Goal: Navigation & Orientation: Find specific page/section

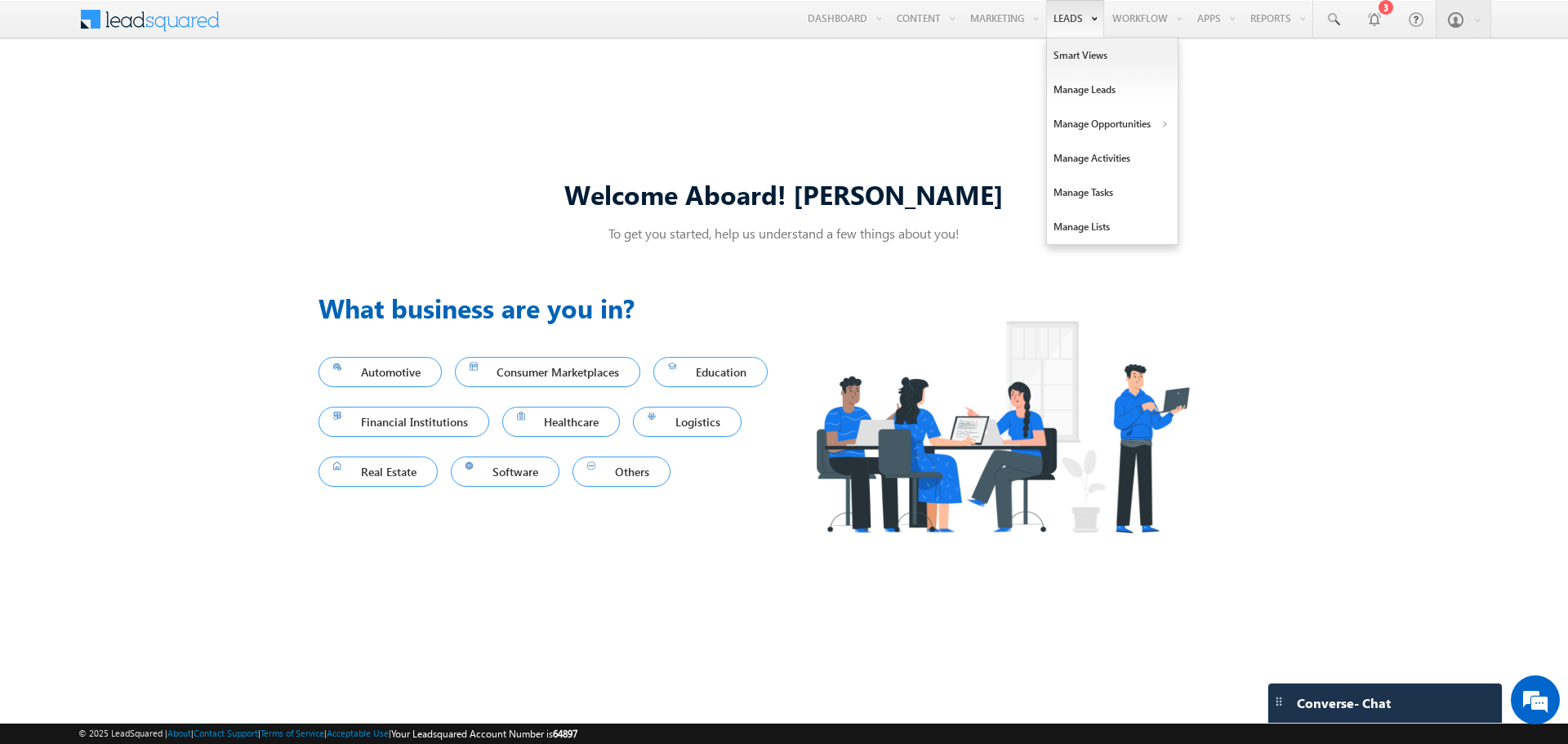
click at [1050, 22] on link "Leads" at bounding box center [1075, 19] width 58 height 37
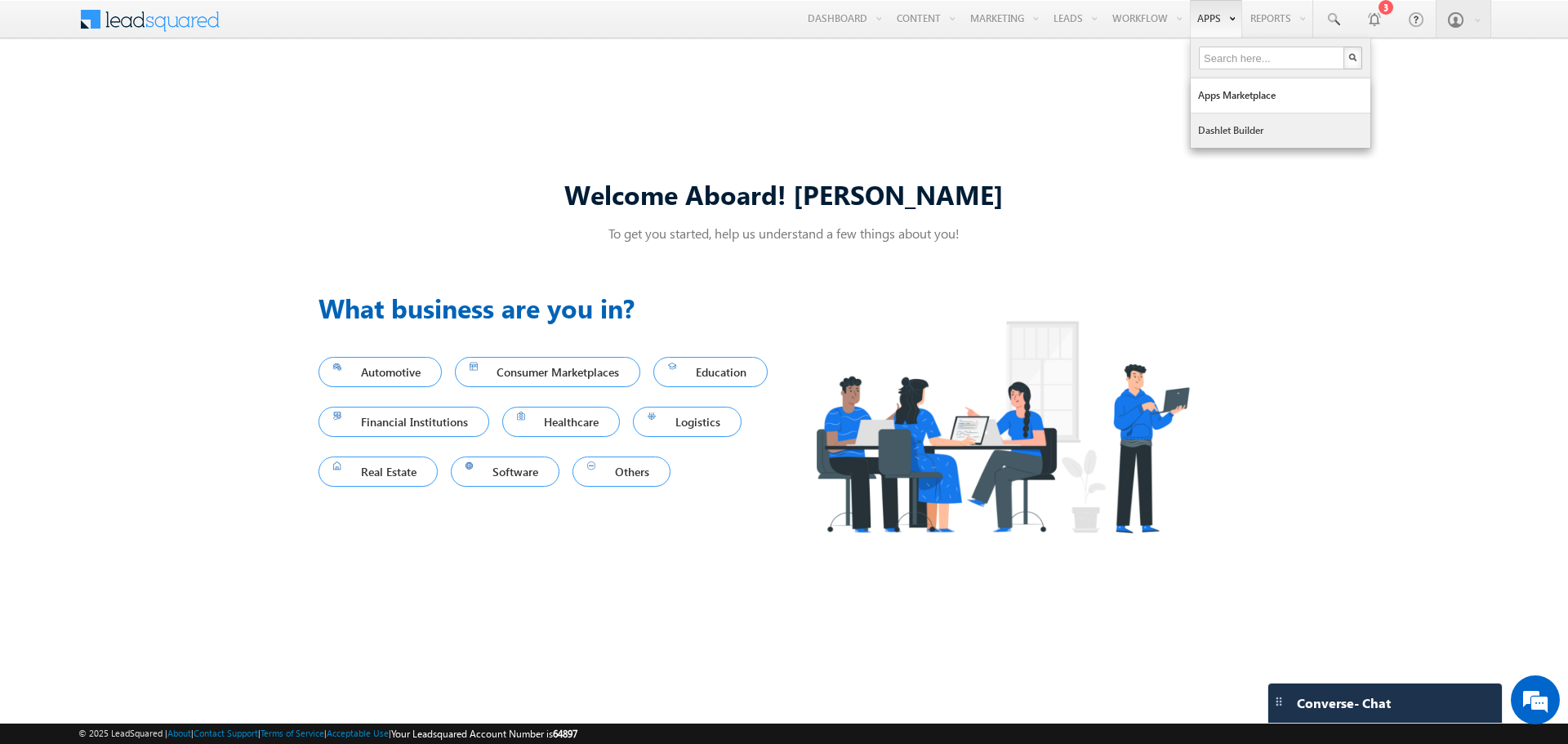
click at [1191, 127] on link "Dashlet Builder" at bounding box center [1280, 131] width 179 height 34
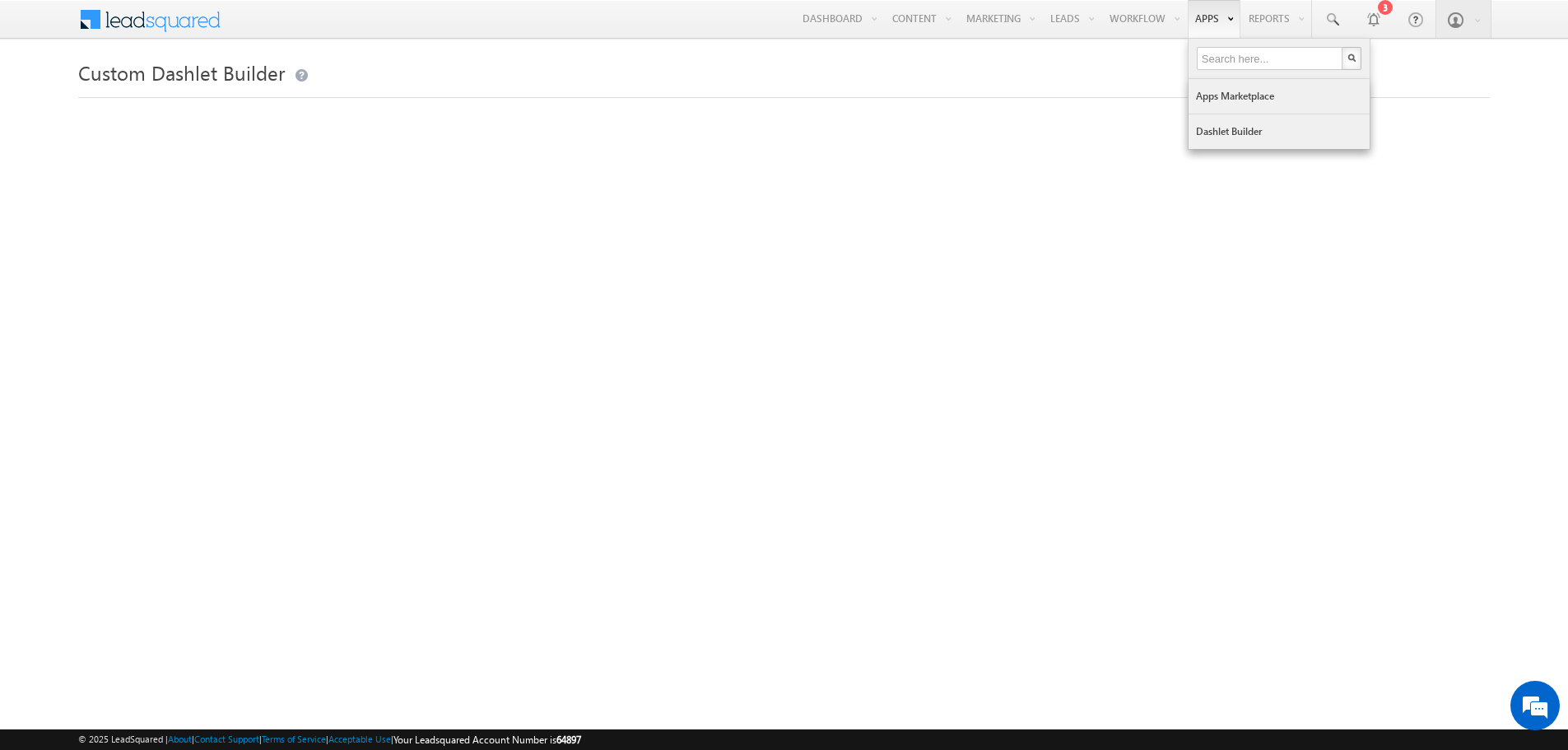
click at [1199, 94] on link "Apps Marketplace" at bounding box center [1278, 96] width 181 height 34
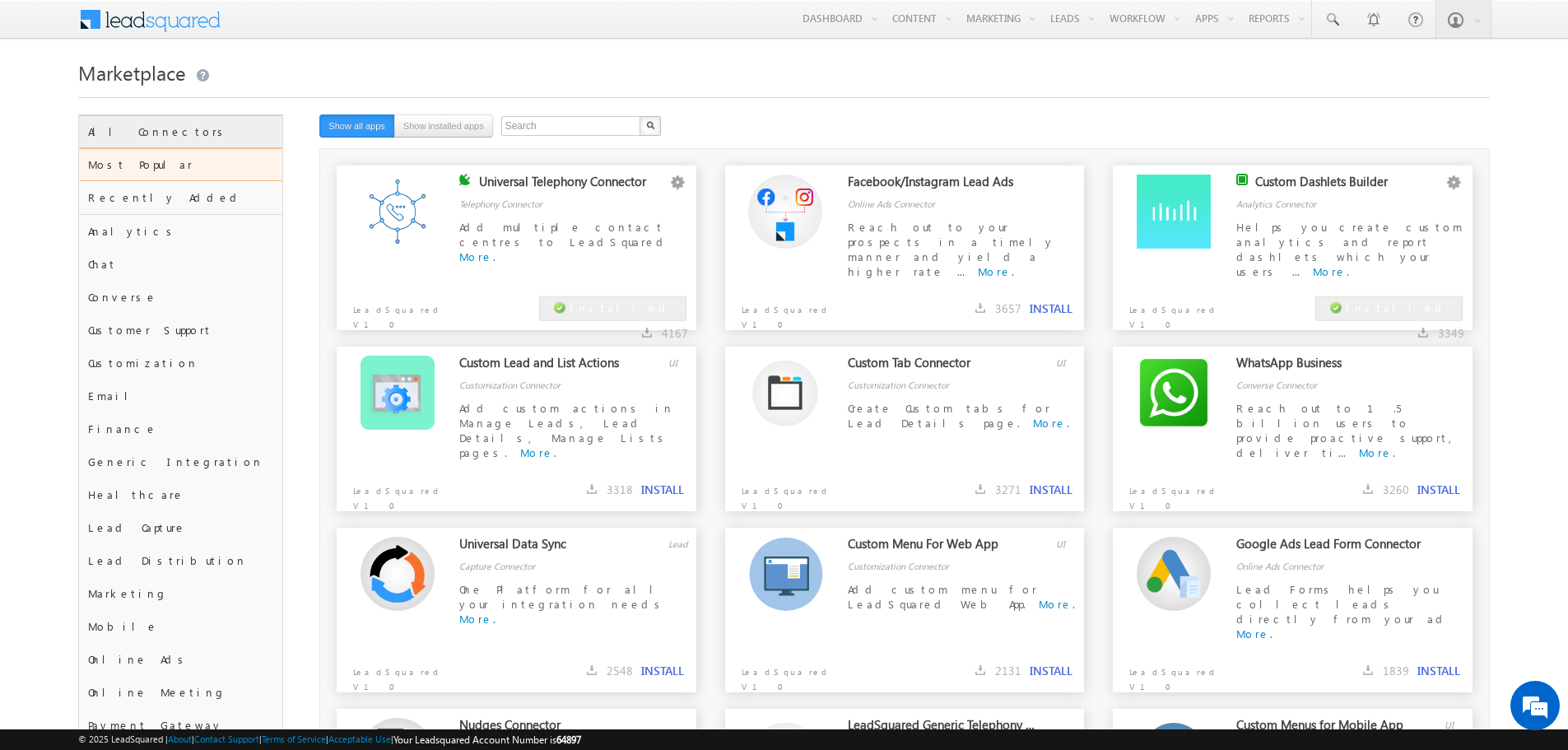
click at [159, 119] on div "All Connectors" at bounding box center [180, 132] width 203 height 33
click at [154, 129] on div "All Connectors" at bounding box center [180, 132] width 203 height 33
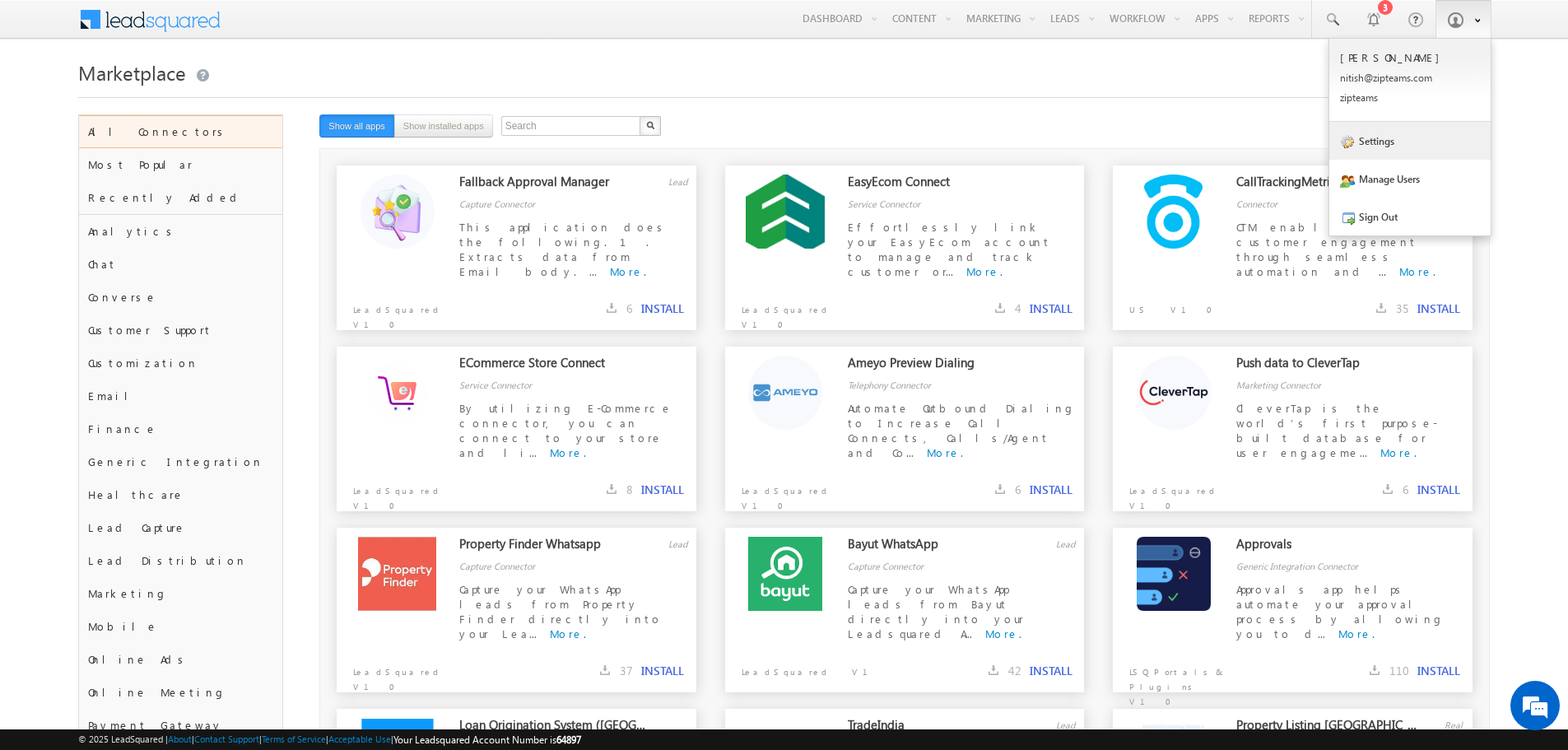
click at [1393, 140] on link "Settings" at bounding box center [1410, 141] width 161 height 38
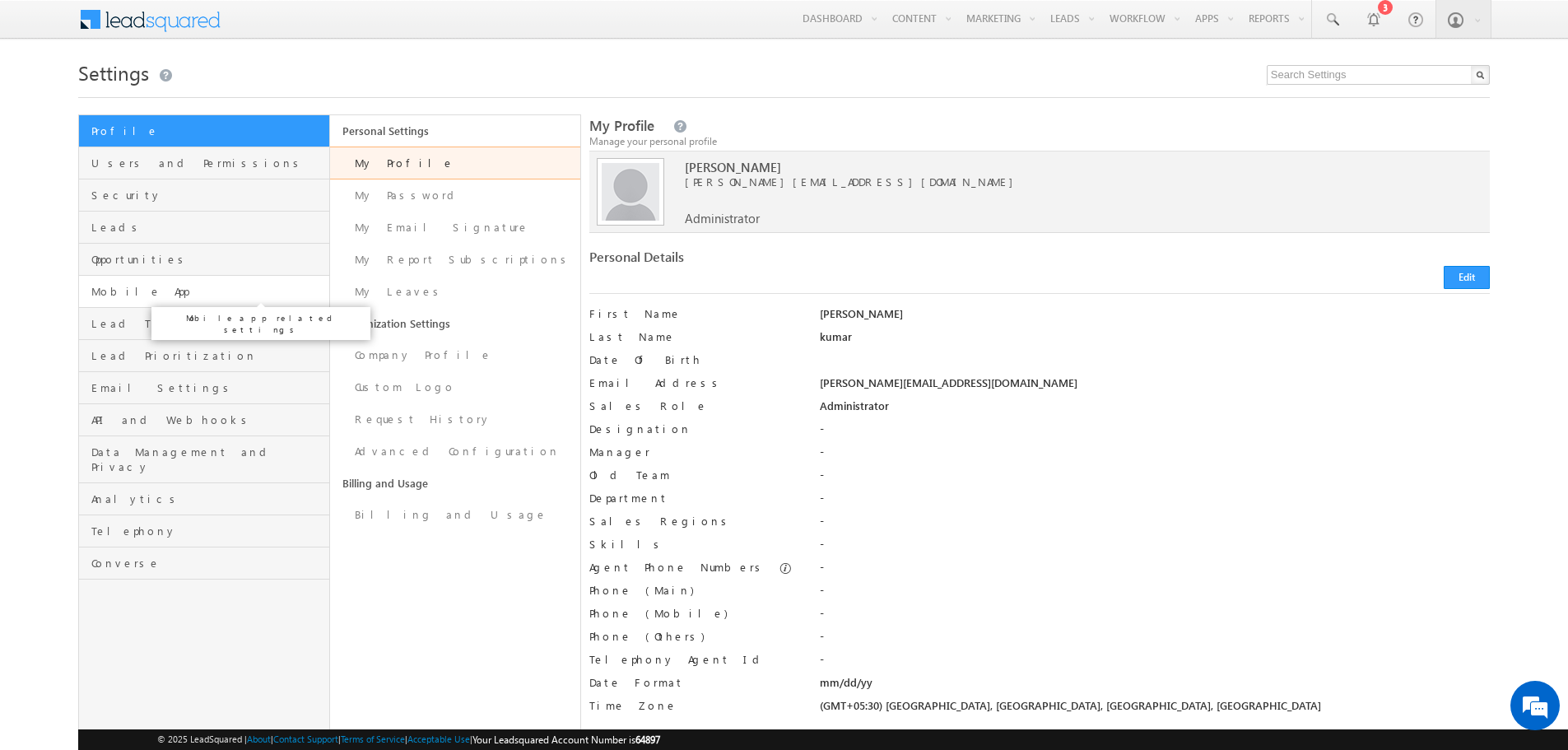
click at [185, 287] on span "Mobile App" at bounding box center [208, 291] width 233 height 15
